Goal: Find specific page/section: Find specific page/section

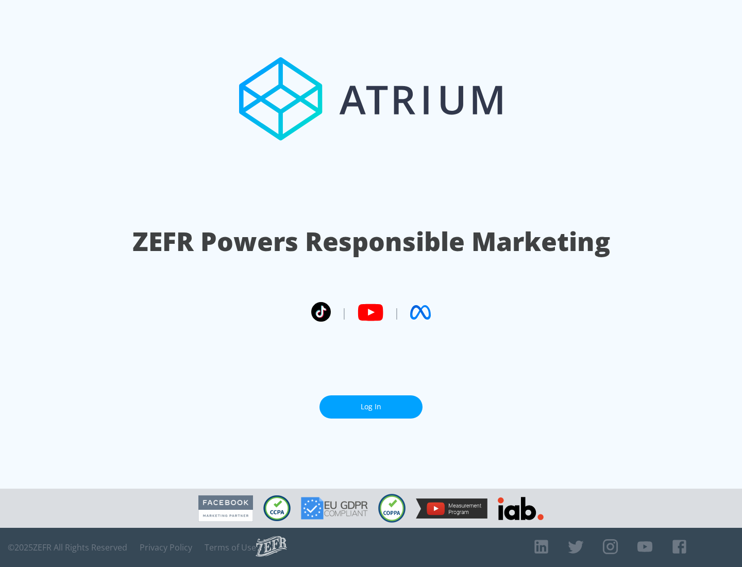
click at [371, 403] on link "Log In" at bounding box center [371, 406] width 103 height 23
